Goal: Task Accomplishment & Management: Manage account settings

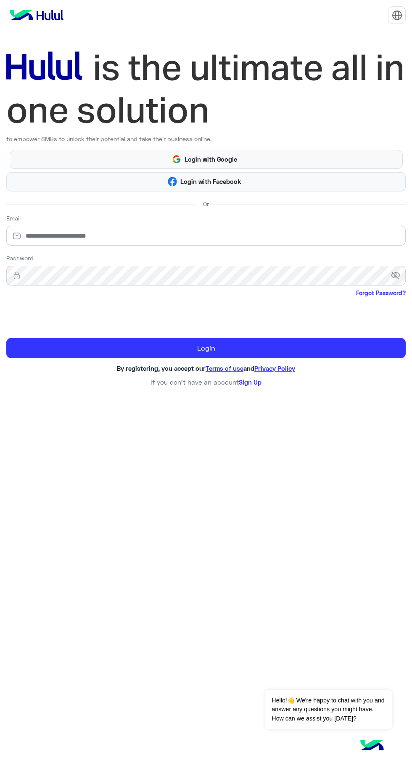
click at [110, 466] on div "to empower SMBs to unlock their potential and take their business online. Login…" at bounding box center [206, 382] width 412 height 765
click at [65, 239] on input "email" at bounding box center [205, 236] width 399 height 20
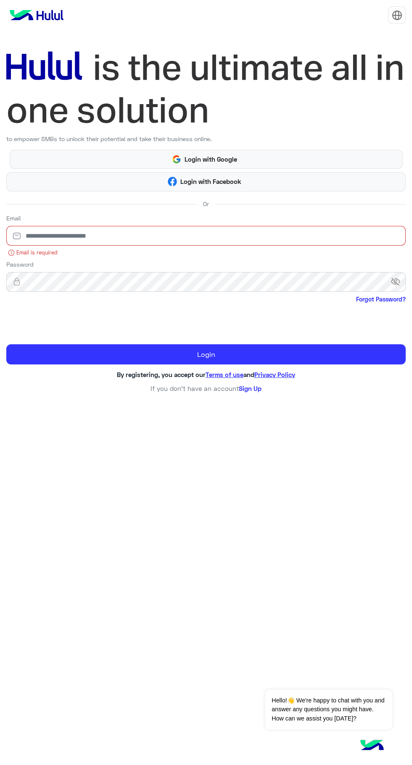
type input "**********"
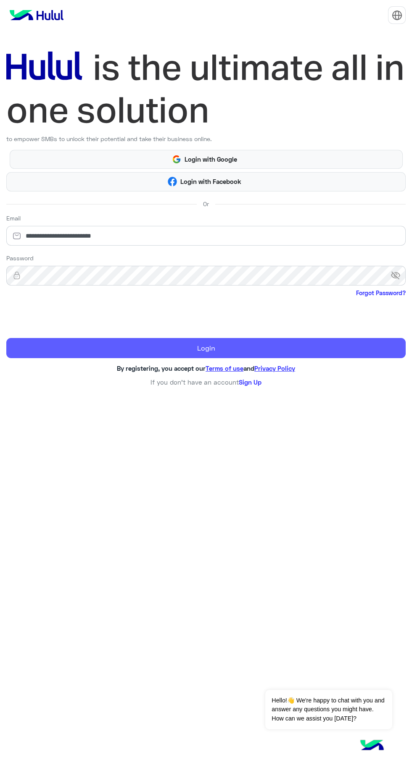
click at [259, 355] on button "Login" at bounding box center [205, 348] width 399 height 20
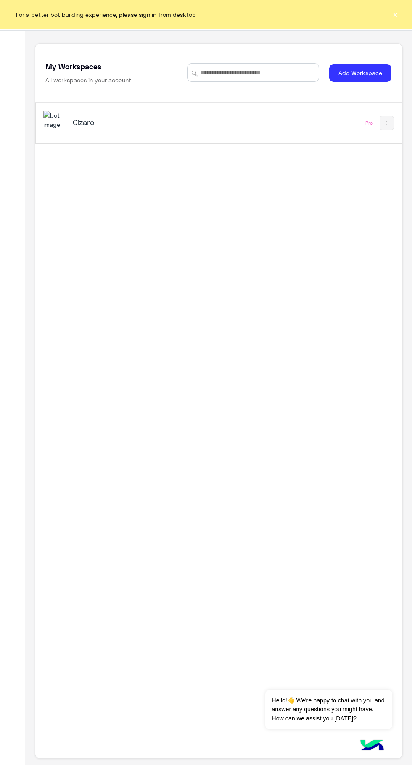
click at [171, 140] on div "Cizaro Pro" at bounding box center [219, 123] width 366 height 40
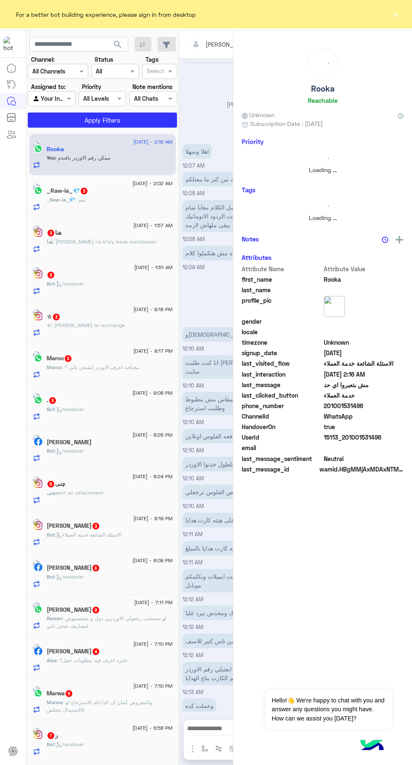
click at [394, 18] on button "×" at bounding box center [395, 14] width 8 height 8
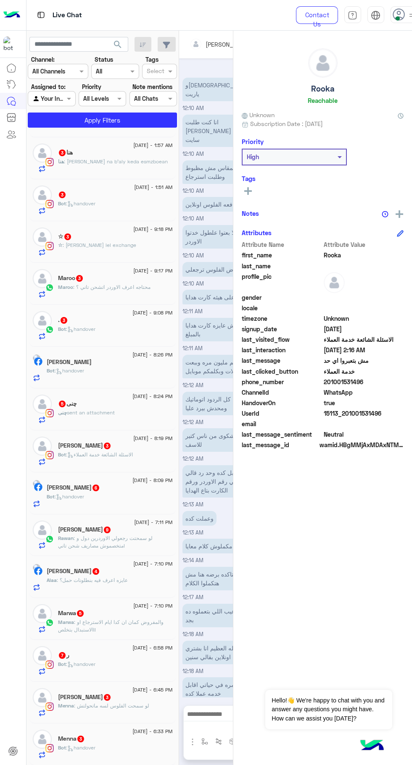
scroll to position [4, 0]
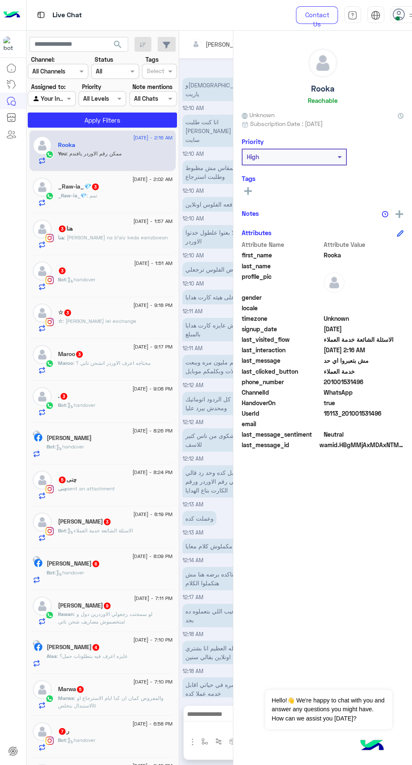
click at [397, 18] on span at bounding box center [397, 18] width 4 height 4
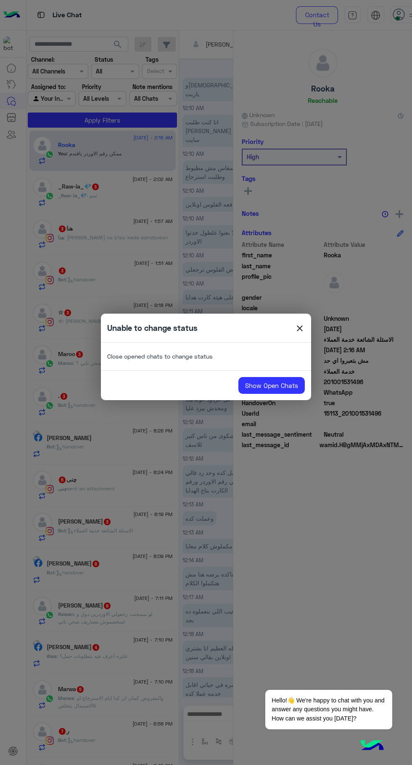
click at [298, 333] on span "close" at bounding box center [299, 329] width 10 height 13
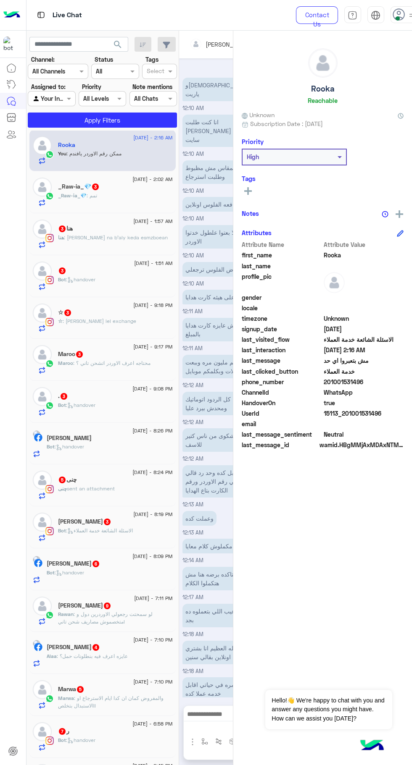
click at [397, 18] on span at bounding box center [397, 18] width 4 height 4
click at [402, 130] on div "Profile" at bounding box center [353, 141] width 104 height 23
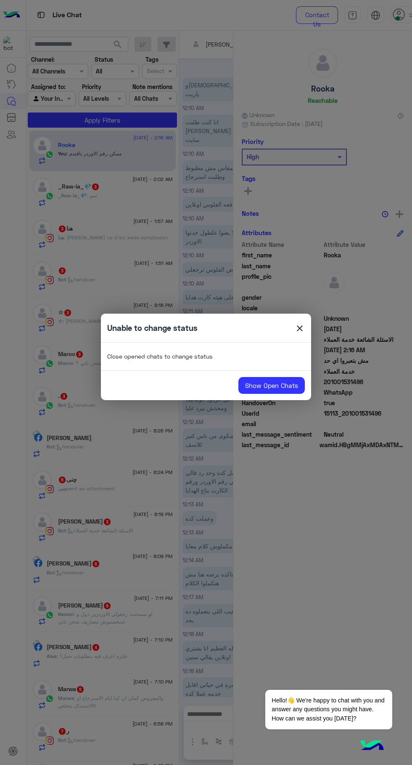
click at [299, 329] on span "close" at bounding box center [299, 329] width 10 height 13
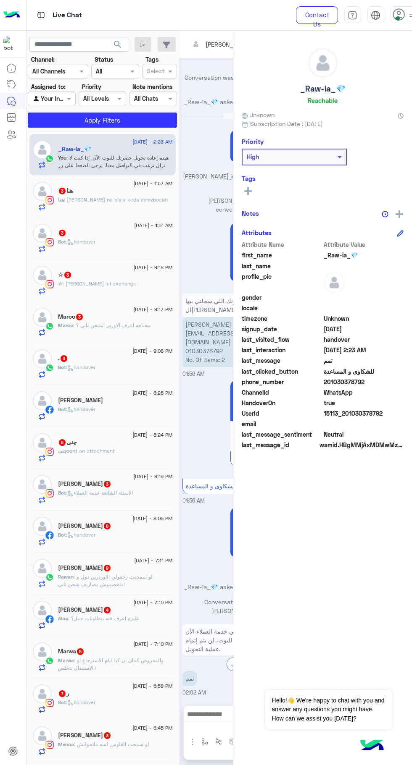
click at [397, 18] on span at bounding box center [397, 18] width 4 height 4
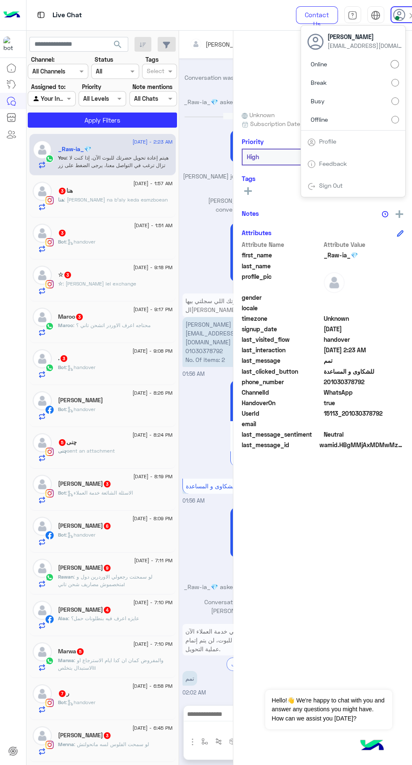
click at [373, 124] on label "Offline" at bounding box center [353, 119] width 92 height 15
